Goal: Register for event/course

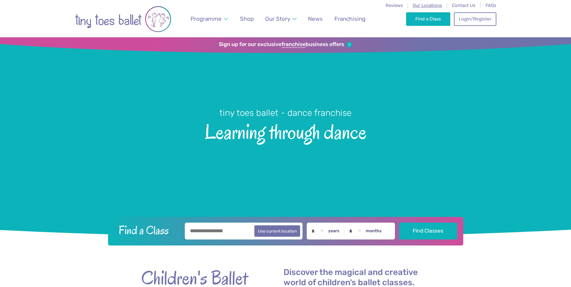
click at [438, 7] on span "Our Locations" at bounding box center [428, 5] width 30 height 5
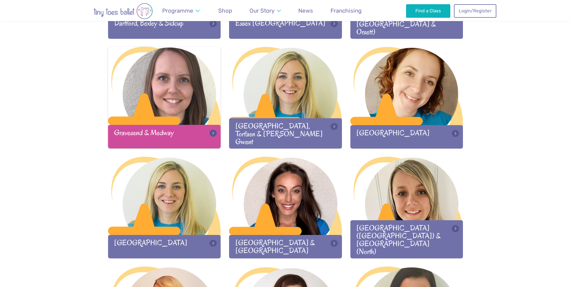
scroll to position [512, 0]
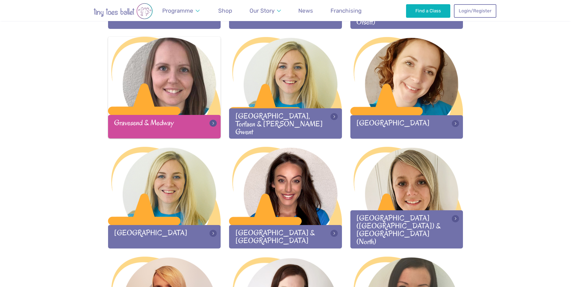
click at [175, 66] on div at bounding box center [164, 76] width 113 height 79
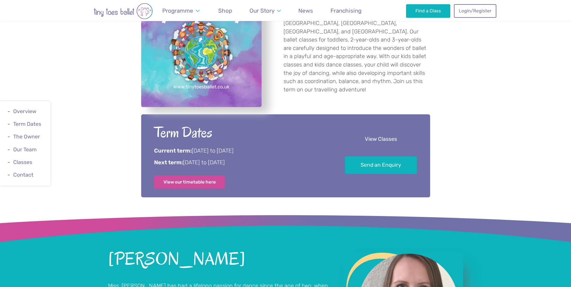
click at [380, 138] on link "View Classes" at bounding box center [381, 140] width 72 height 18
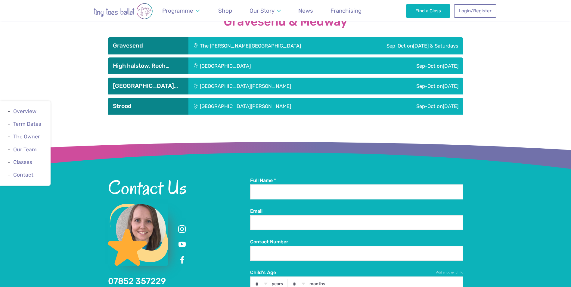
click at [231, 44] on div "The Gerald Miskin Memorial Hall" at bounding box center [269, 45] width 162 height 17
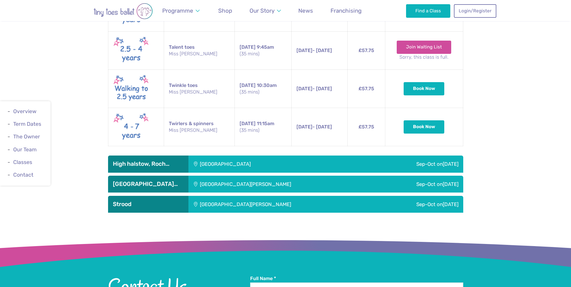
scroll to position [1232, 0]
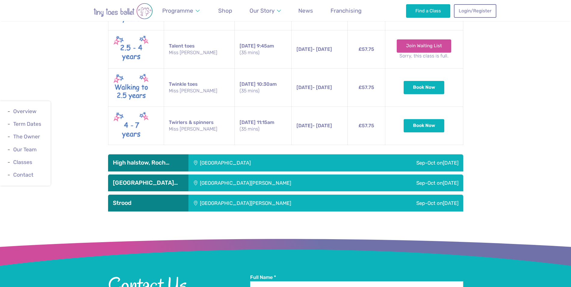
click at [297, 162] on div "High halstow village hall" at bounding box center [265, 162] width 155 height 17
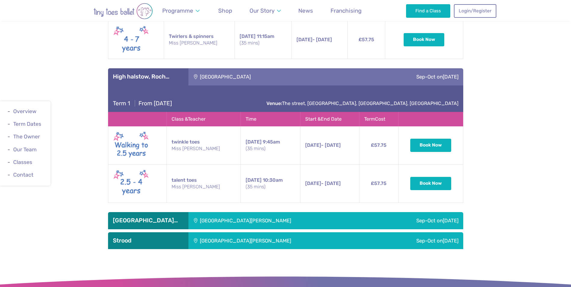
scroll to position [1322, 0]
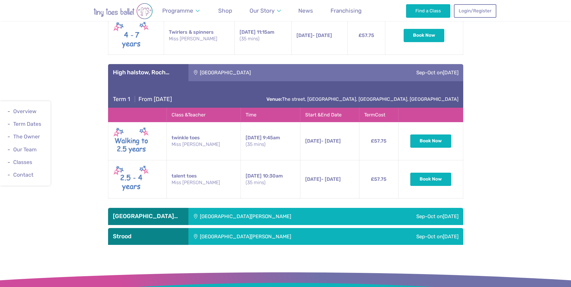
click at [288, 215] on div "St Mary‘s island community centre" at bounding box center [280, 216] width 185 height 17
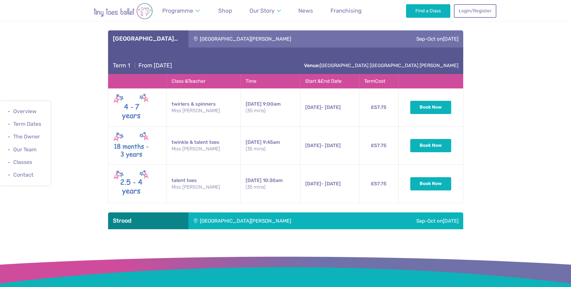
scroll to position [1503, 0]
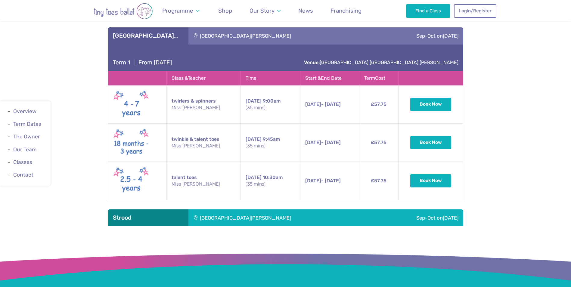
click at [294, 221] on div "St Nicholas church" at bounding box center [280, 218] width 185 height 17
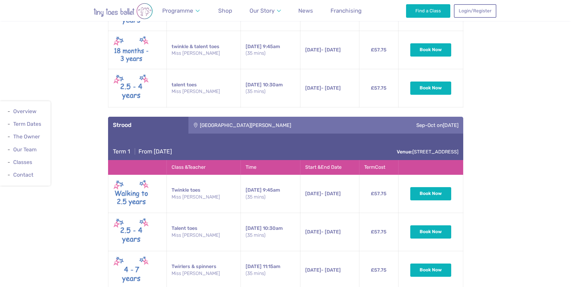
scroll to position [1624, 0]
